Goal: Transaction & Acquisition: Purchase product/service

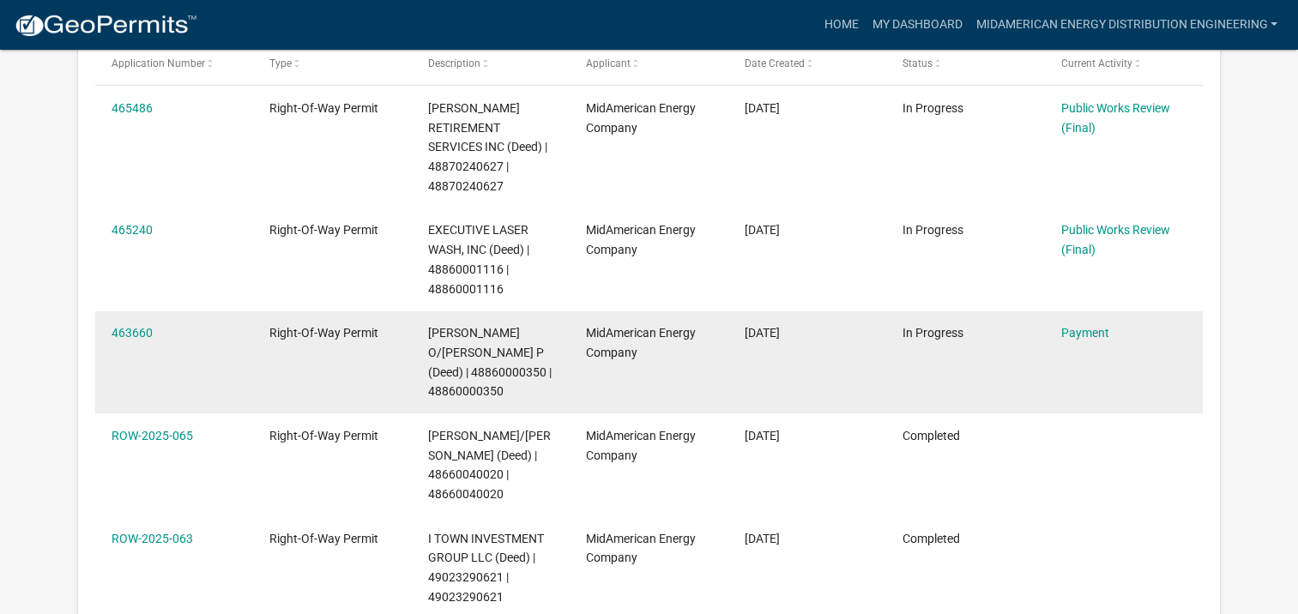
scroll to position [343, 0]
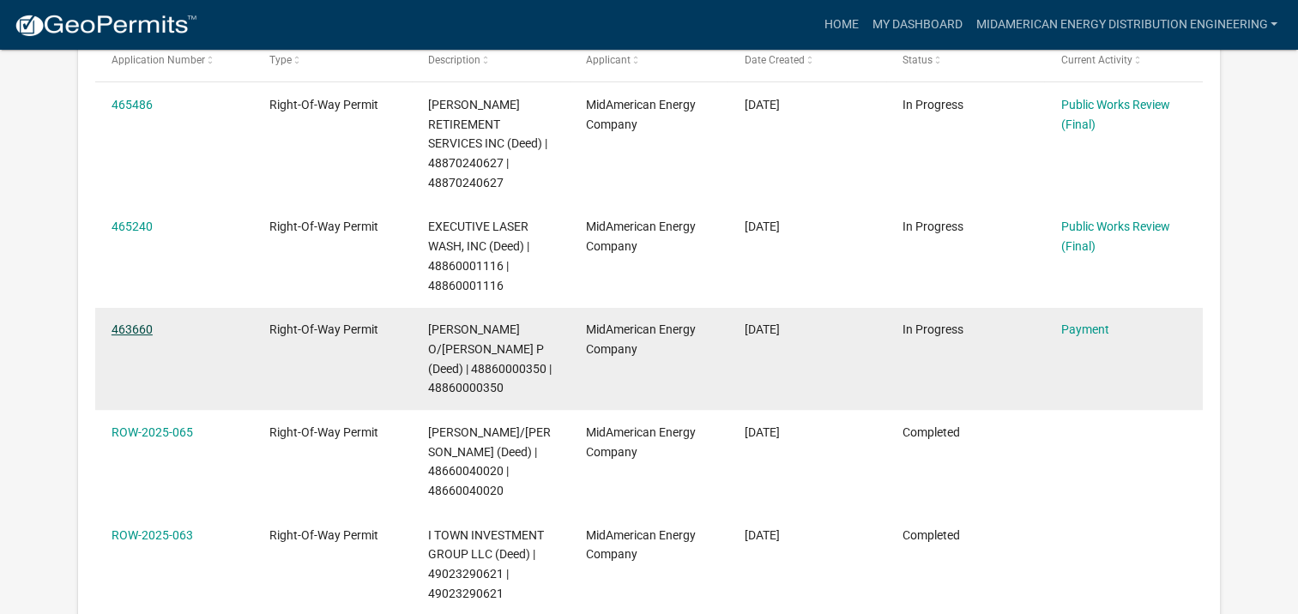
click at [127, 323] on link "463660" at bounding box center [132, 330] width 41 height 14
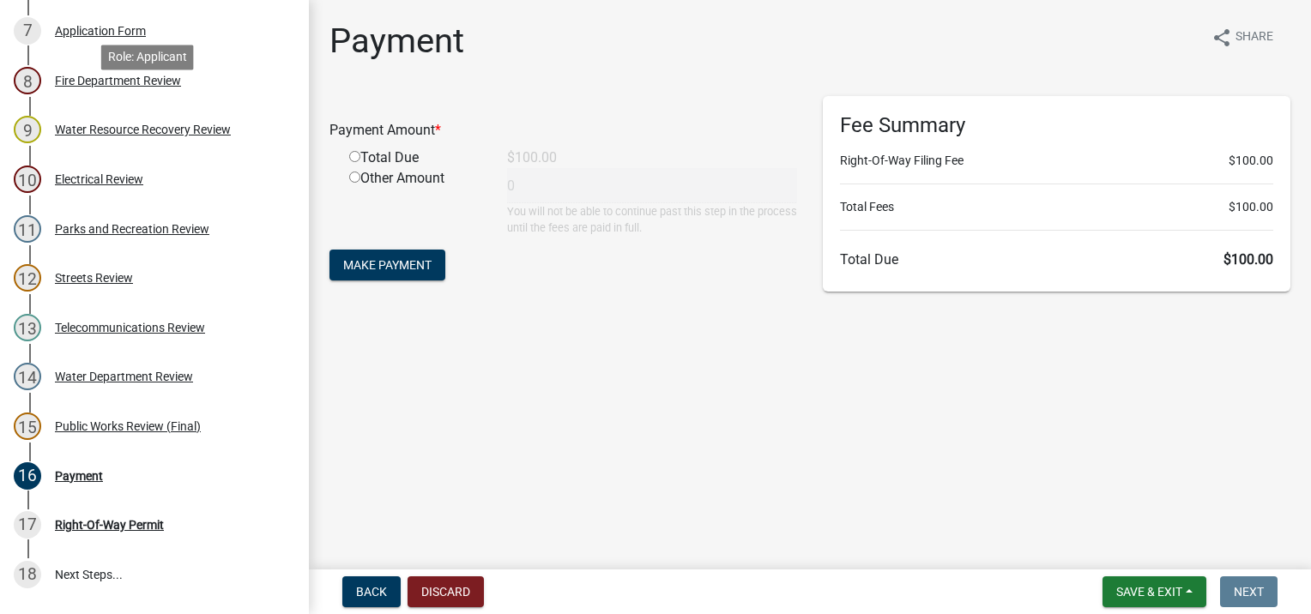
scroll to position [601, 0]
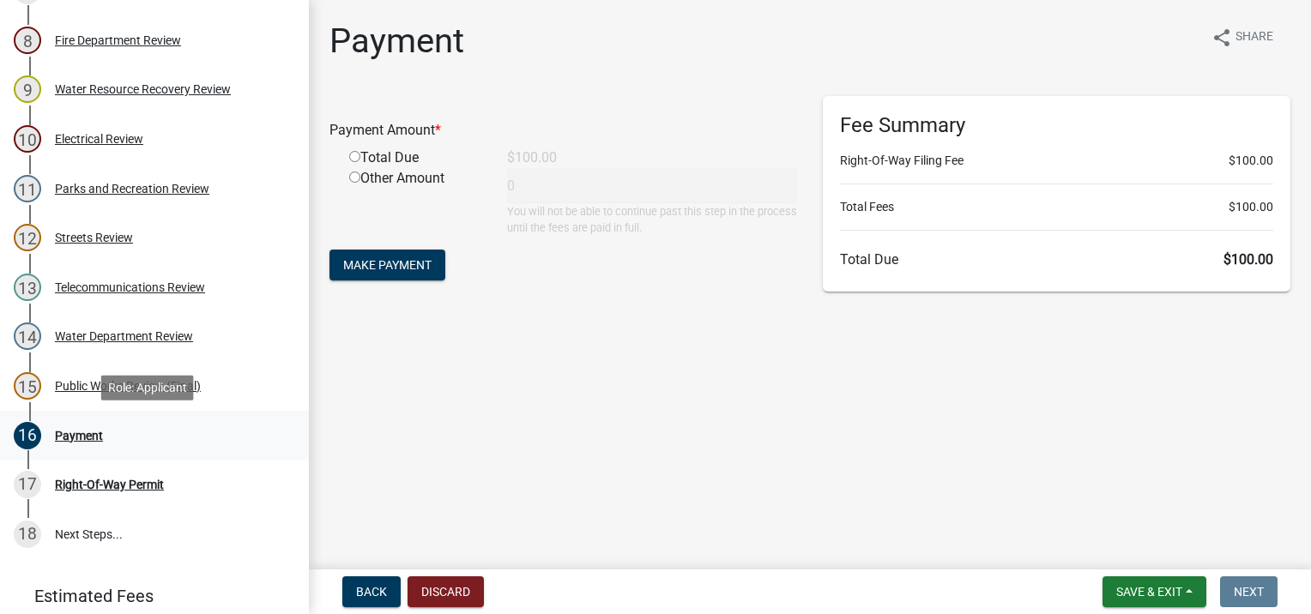
click at [62, 432] on div "Payment" at bounding box center [79, 436] width 48 height 12
click at [354, 152] on input "radio" at bounding box center [354, 156] width 11 height 11
radio input "true"
type input "100"
click at [384, 270] on span "Make Payment" at bounding box center [387, 265] width 88 height 14
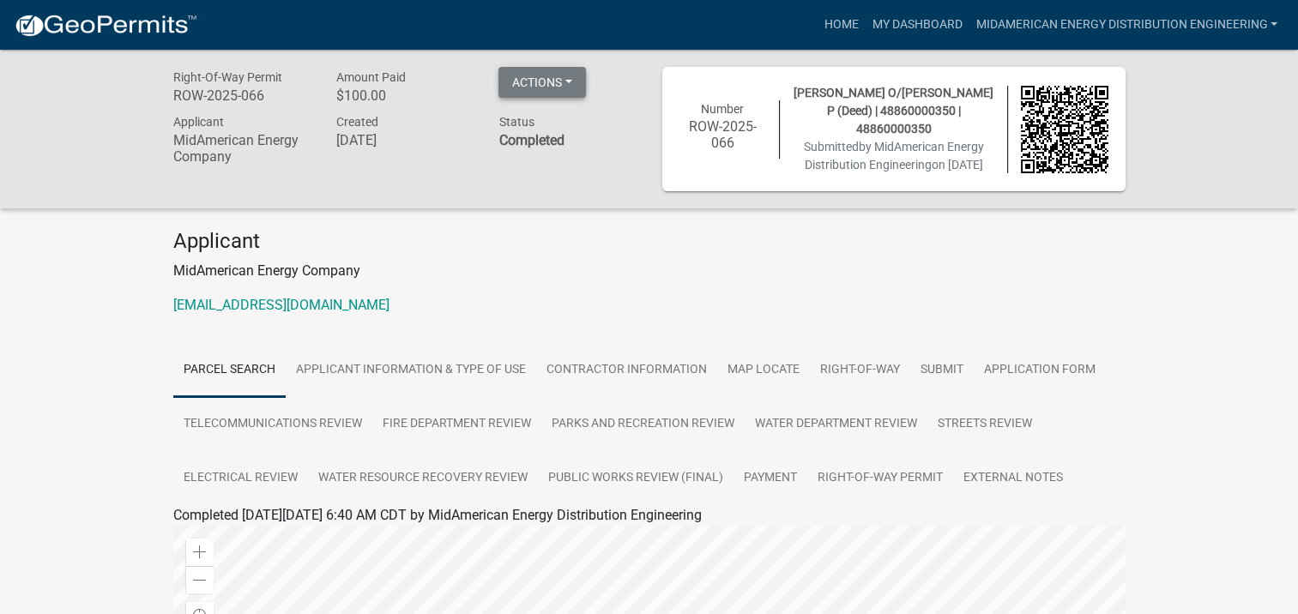
click at [570, 79] on button "Actions" at bounding box center [543, 82] width 88 height 31
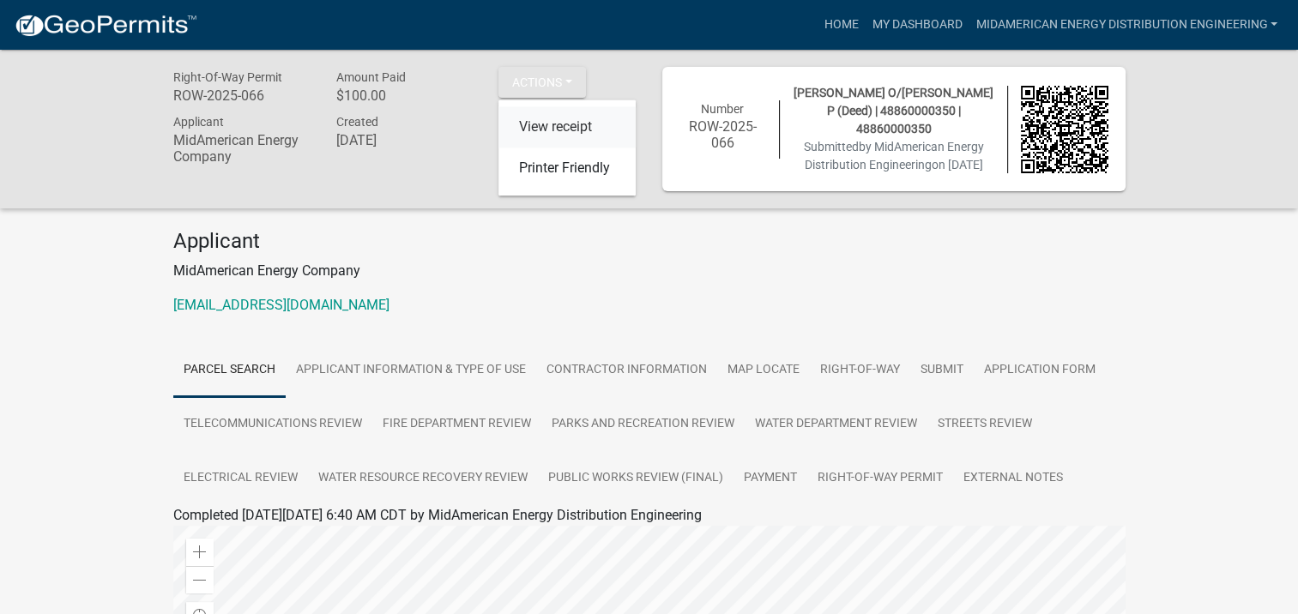
click at [576, 120] on link "View receipt" at bounding box center [567, 127] width 137 height 41
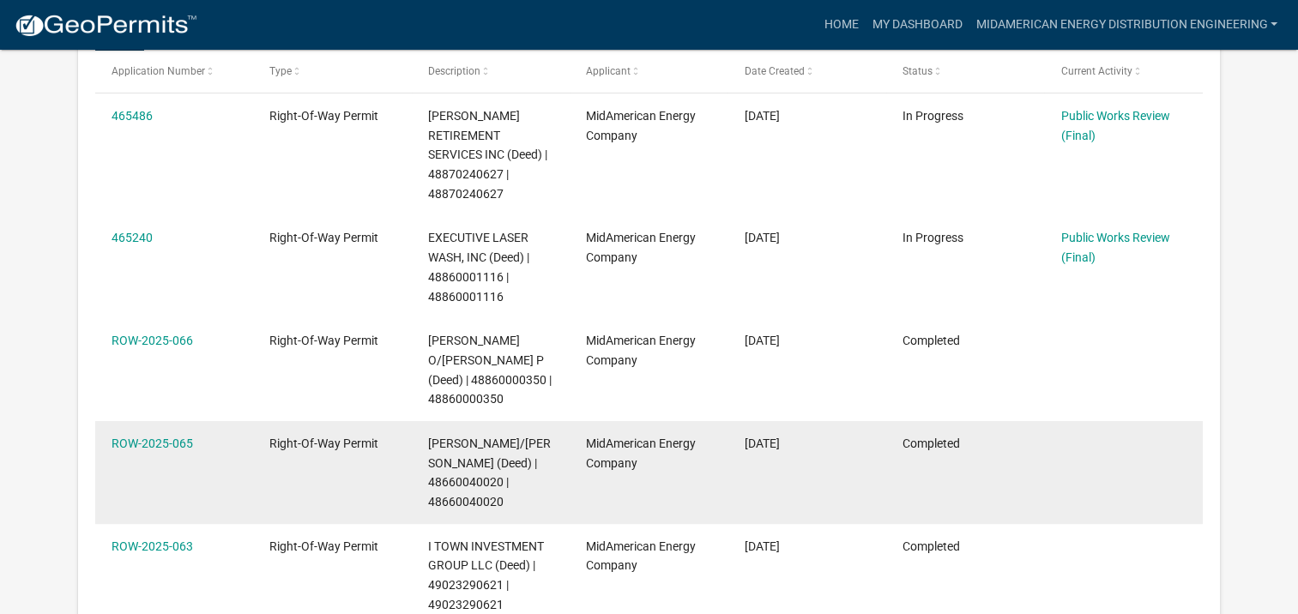
scroll to position [313, 0]
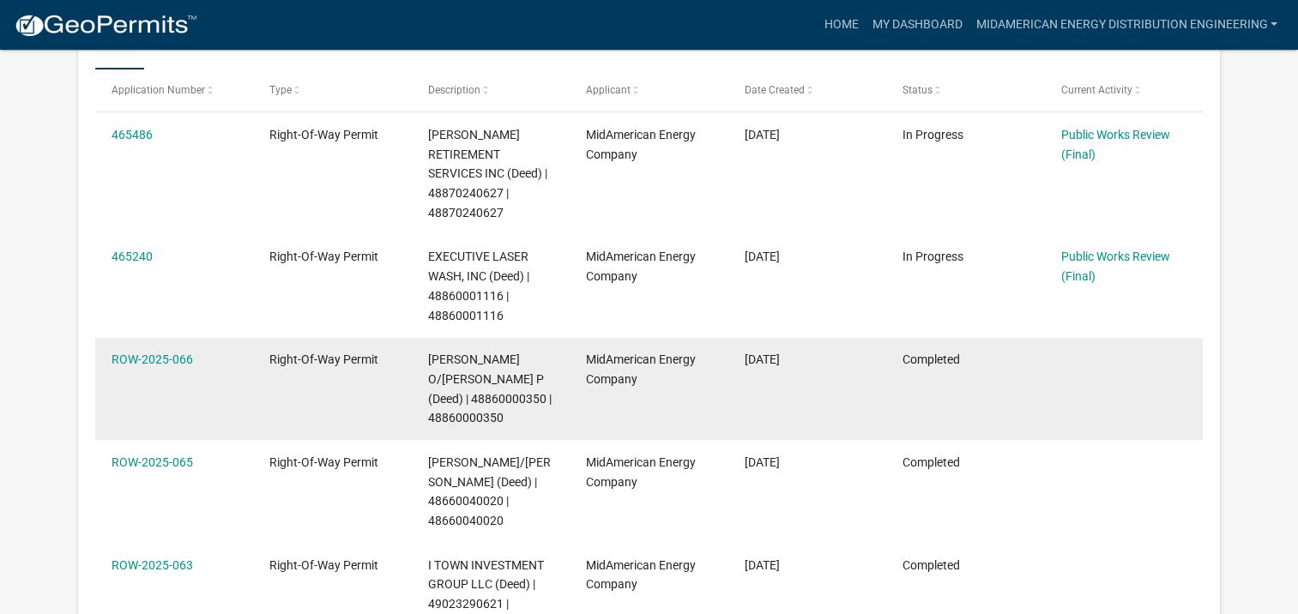
drag, startPoint x: 104, startPoint y: 339, endPoint x: 191, endPoint y: 343, distance: 87.6
click at [191, 343] on datatable-body-cell "ROW-2025-066" at bounding box center [174, 389] width 158 height 103
copy link "ROW-2025-066"
